Goal: Find specific page/section: Find specific page/section

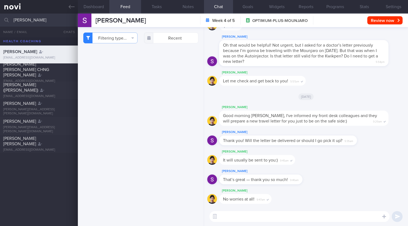
select select "7"
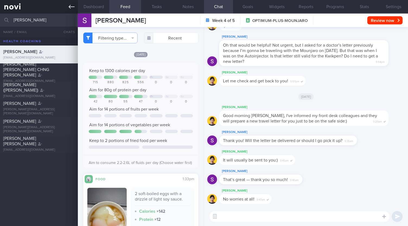
drag, startPoint x: 28, startPoint y: 20, endPoint x: 0, endPoint y: 9, distance: 30.0
click at [0, 9] on div "Patients New Users Coaches [PERSON_NAME] All active patients Assigned patients …" at bounding box center [204, 113] width 408 height 226
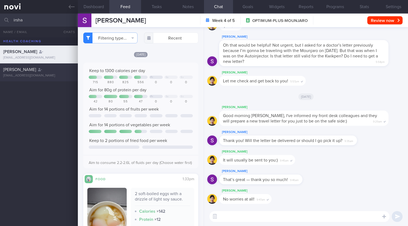
type input "irsha"
click at [45, 73] on div "[PERSON_NAME] [EMAIL_ADDRESS][DOMAIN_NAME]" at bounding box center [39, 72] width 78 height 11
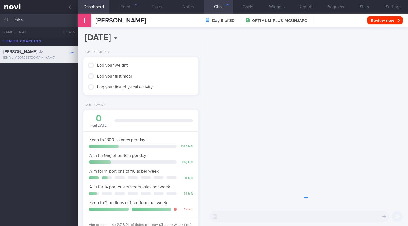
scroll to position [58, 101]
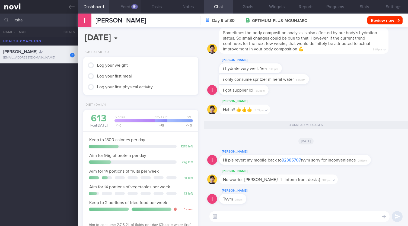
click at [129, 8] on button "Feed 114" at bounding box center [124, 7] width 31 height 14
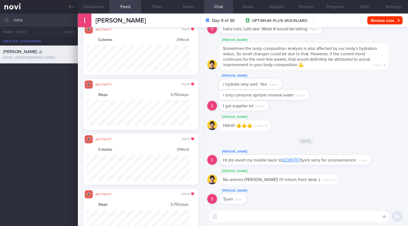
scroll to position [271405, 271327]
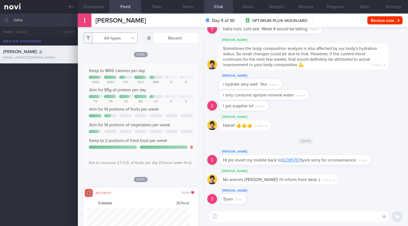
click at [115, 39] on button "All types" at bounding box center [110, 38] width 54 height 11
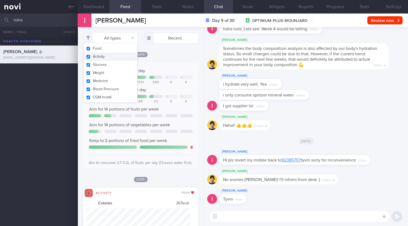
click at [101, 62] on div "Food Activity Glucose Weight Medicine [MEDICAL_DATA] [MEDICAL_DATA] Install" at bounding box center [110, 72] width 54 height 59
click at [101, 58] on button "Activity" at bounding box center [111, 57] width 54 height 8
checkbox input "false"
